Goal: Navigation & Orientation: Find specific page/section

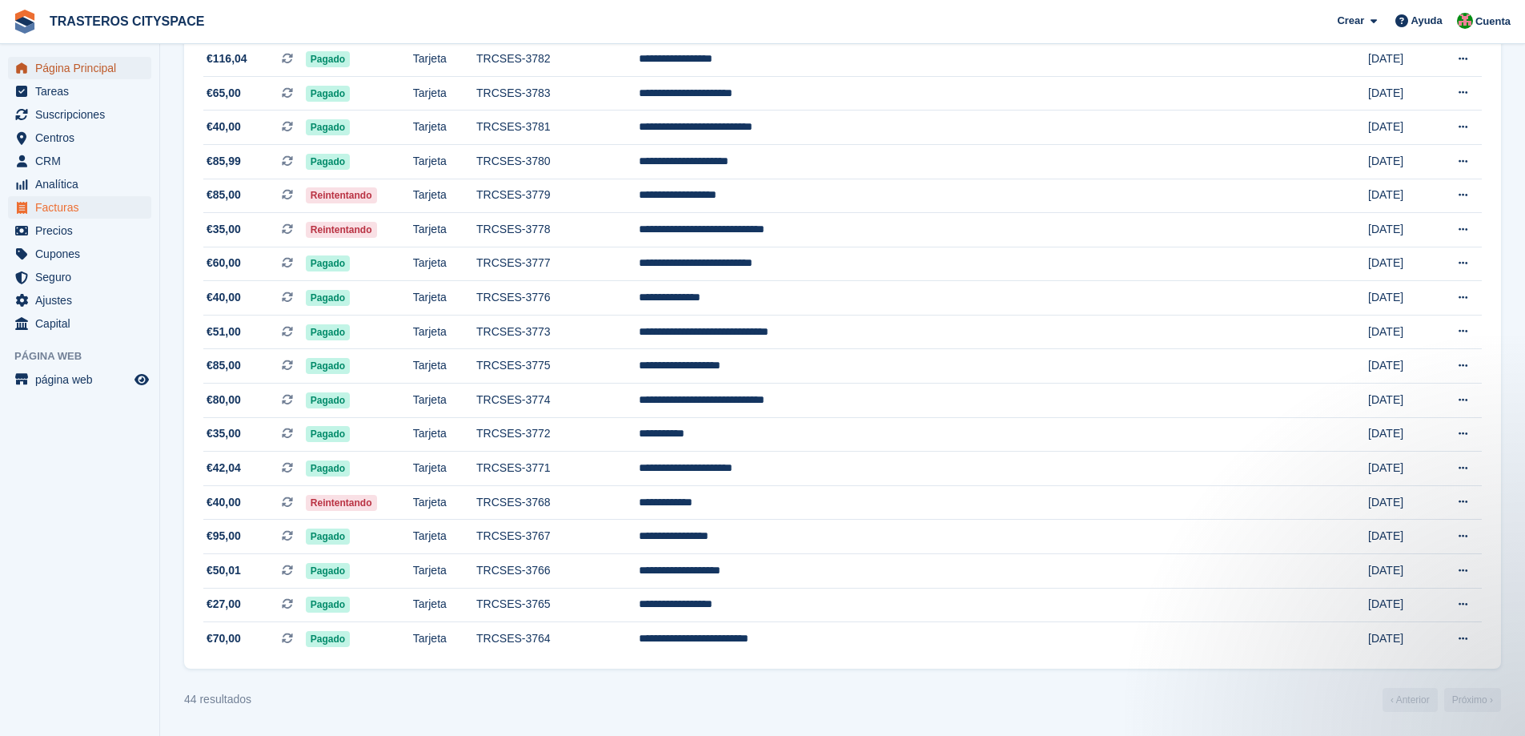
click at [110, 64] on span "Página Principal" at bounding box center [83, 68] width 96 height 22
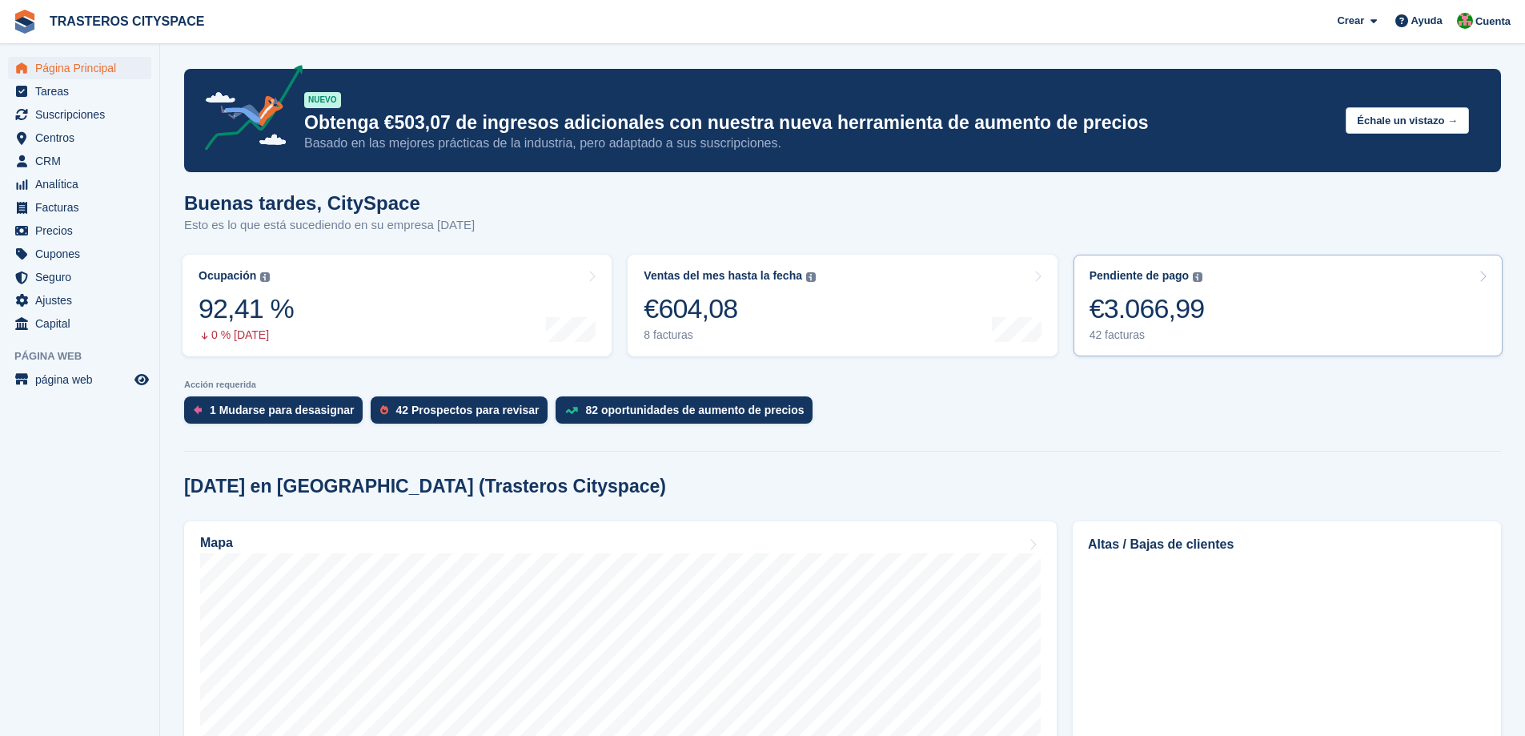
click at [1260, 306] on link "Pendiente de pago El saldo total pendiente de todas las facturas abiertas. €3.0…" at bounding box center [1288, 306] width 429 height 102
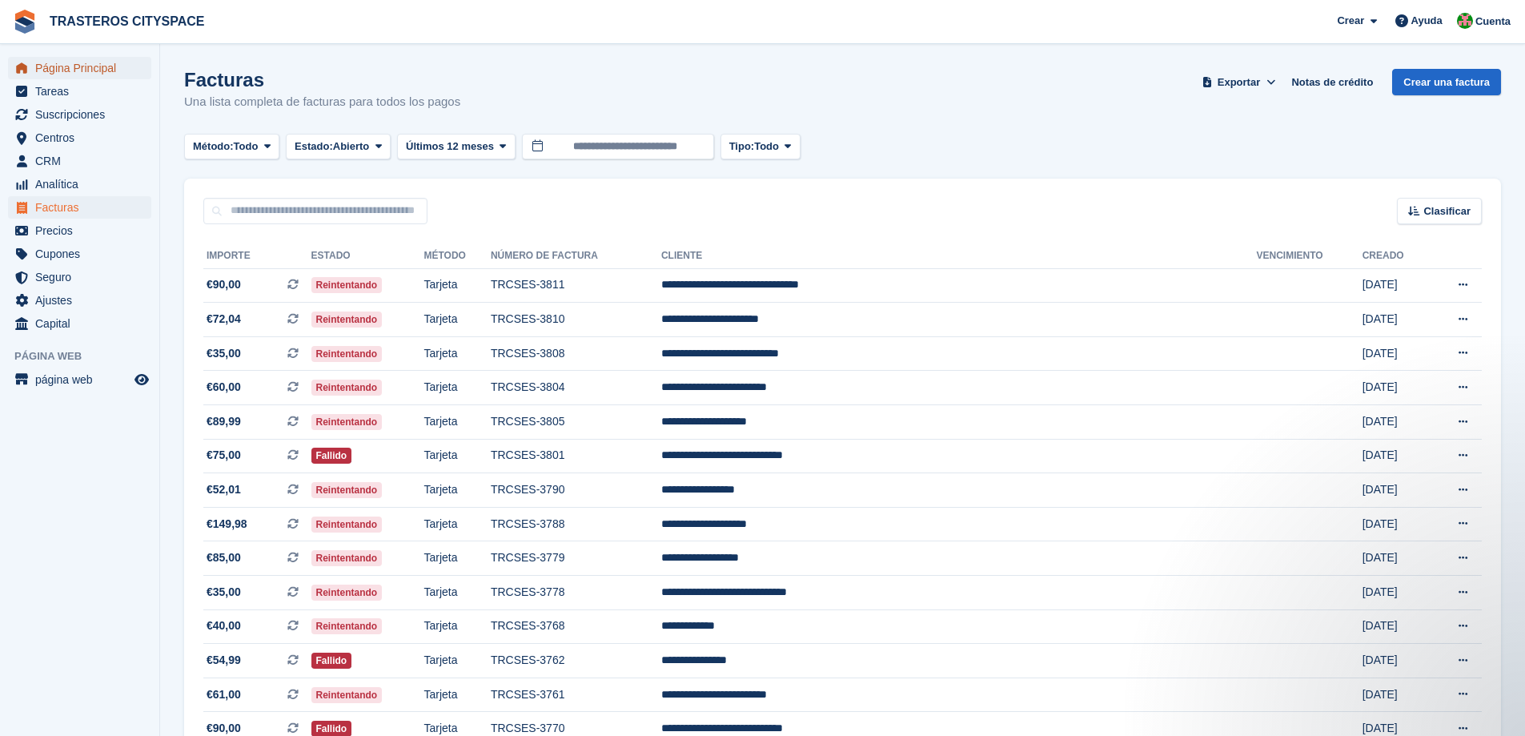
click at [112, 67] on span "Página Principal" at bounding box center [83, 68] width 96 height 22
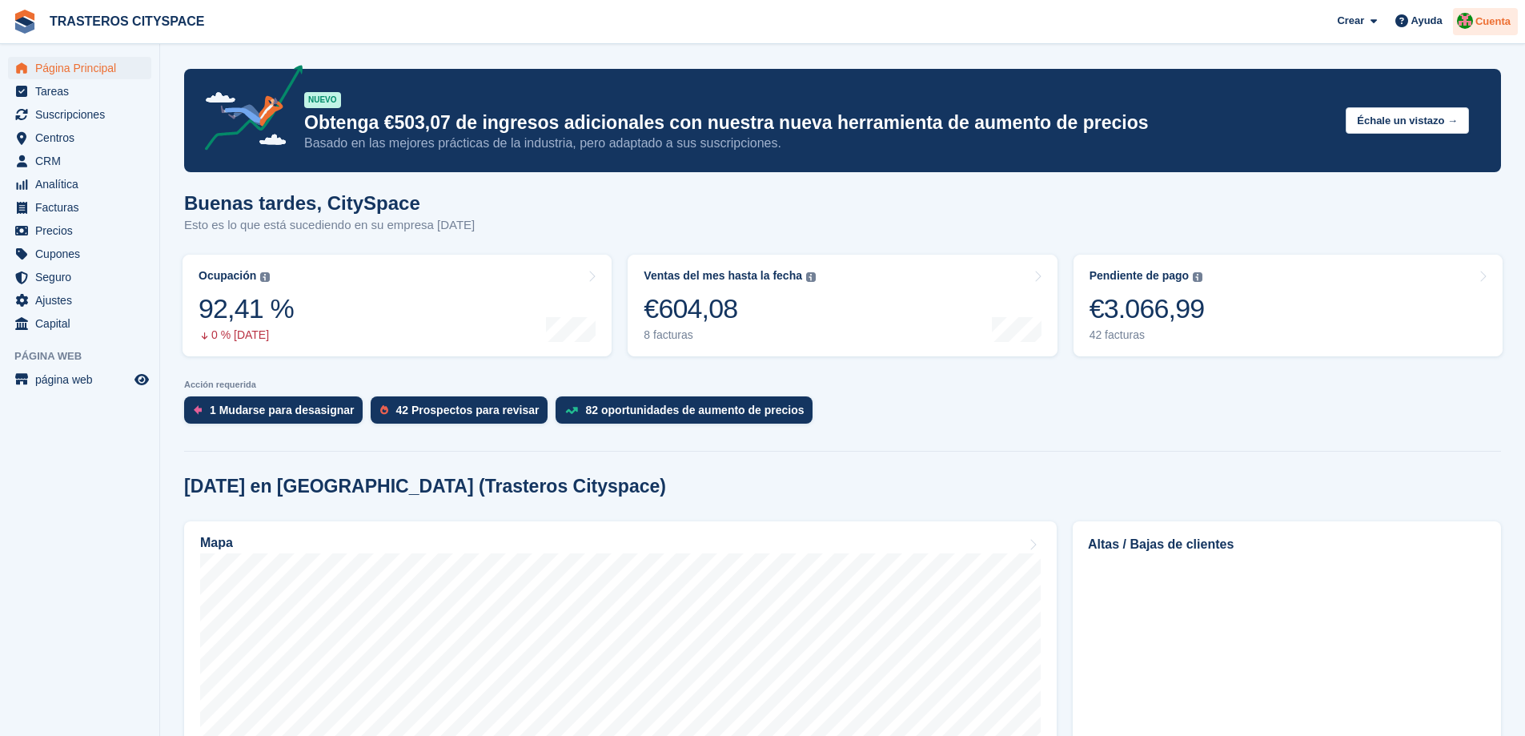
click at [1506, 22] on span "Cuenta" at bounding box center [1493, 22] width 35 height 16
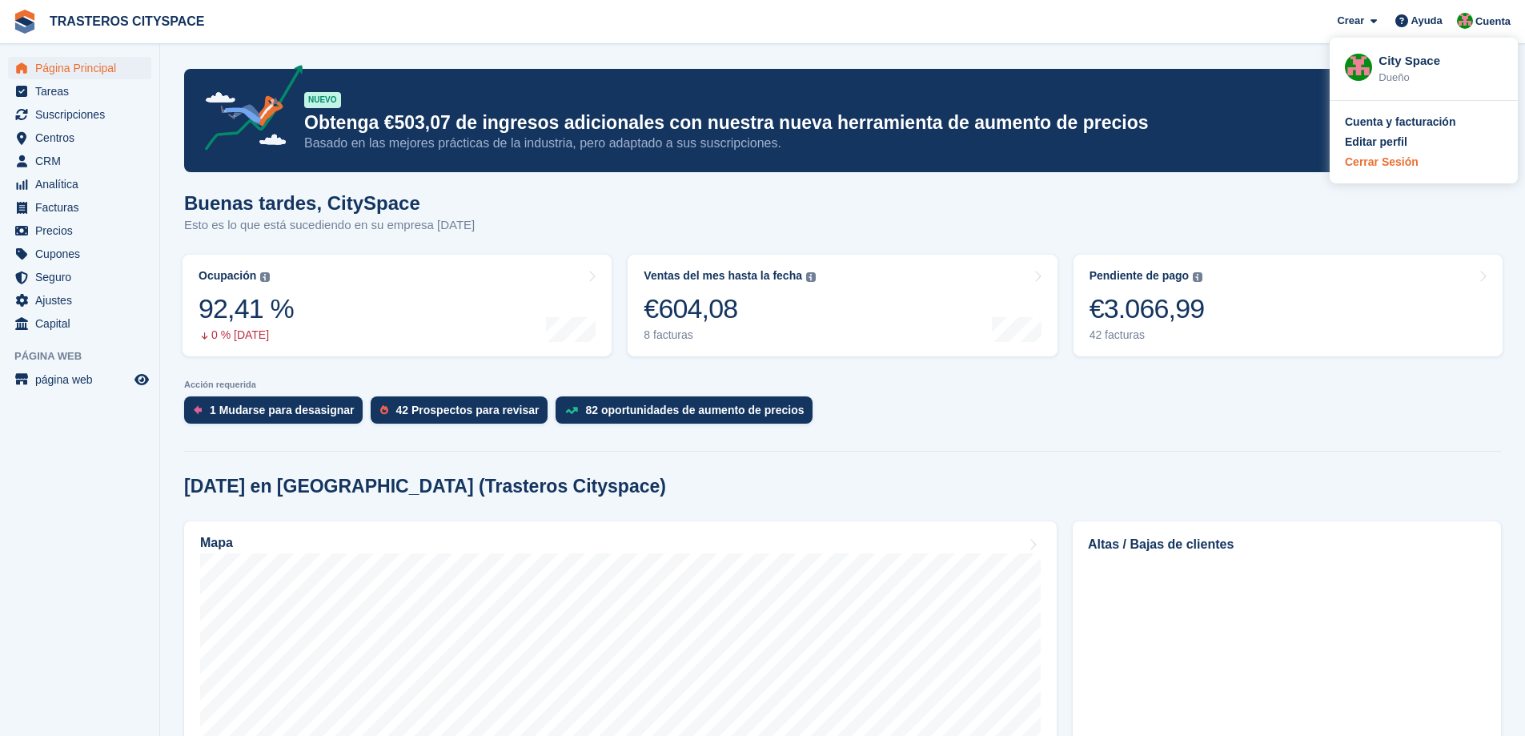
click at [1391, 167] on div "Cerrar Sesión" at bounding box center [1382, 162] width 74 height 17
